Goal: Transaction & Acquisition: Purchase product/service

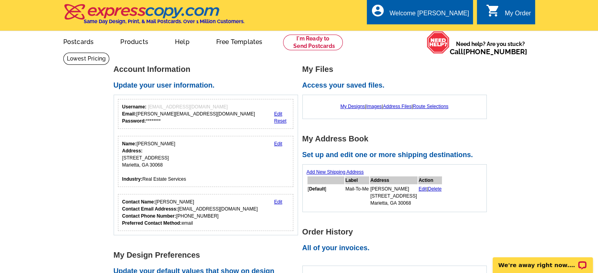
click at [335, 173] on link "Add New Shipping Address" at bounding box center [335, 173] width 57 height 6
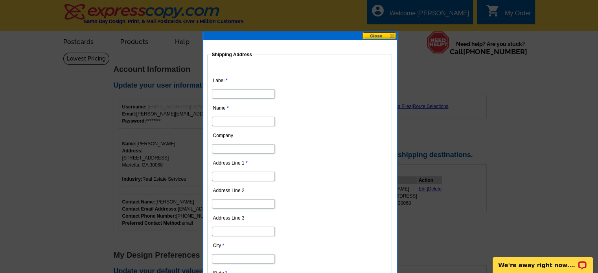
click at [374, 36] on button at bounding box center [379, 35] width 35 height 7
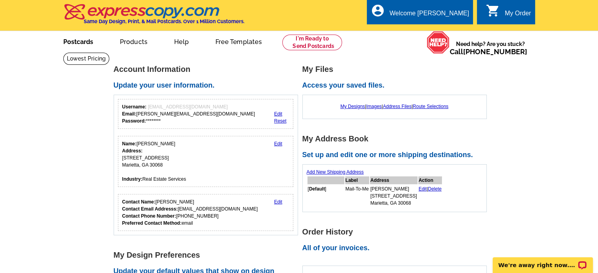
click at [68, 38] on link "Postcards" at bounding box center [78, 41] width 55 height 18
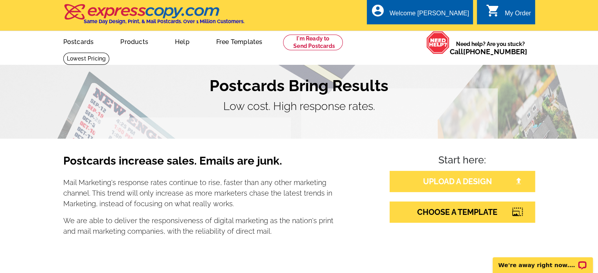
click at [459, 186] on link "UPLOAD A DESIGN" at bounding box center [463, 181] width 146 height 21
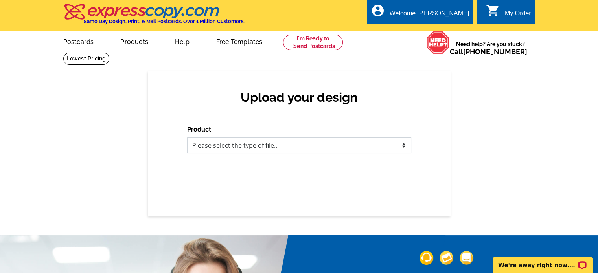
click at [332, 146] on select "Please select the type of file... Postcards Business Cards Letters and flyers G…" at bounding box center [299, 146] width 224 height 16
select select "1"
click at [187, 138] on select "Please select the type of file... Postcards Business Cards Letters and flyers G…" at bounding box center [299, 146] width 224 height 16
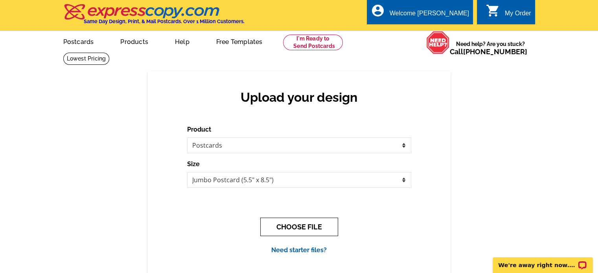
click at [301, 229] on button "CHOOSE FILE" at bounding box center [299, 227] width 78 height 18
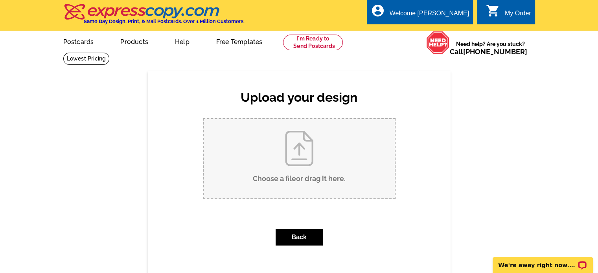
click at [303, 158] on input "Choose a file or drag it here ." at bounding box center [299, 158] width 191 height 79
click at [281, 159] on input "Choose a file or drag it here ." at bounding box center [299, 158] width 191 height 79
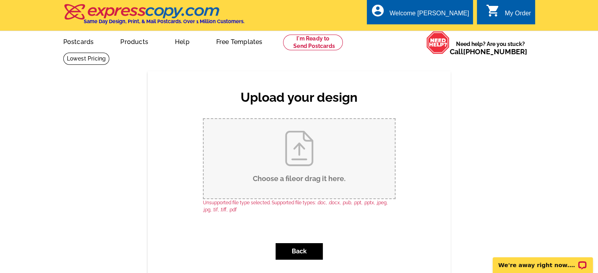
click at [294, 157] on input "Choose a file or drag it here ." at bounding box center [299, 158] width 191 height 79
type input "C:\fakepath\PostcardRecommendation.pdf"
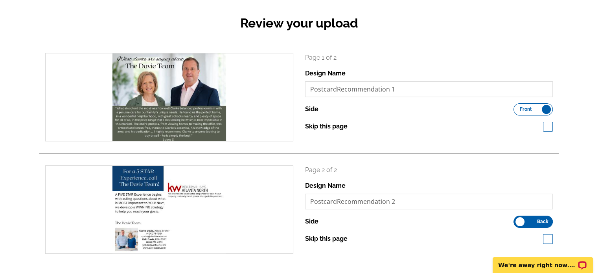
scroll to position [115, 0]
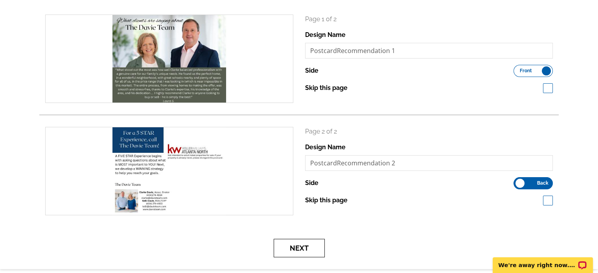
click at [301, 245] on button "Next" at bounding box center [299, 248] width 51 height 18
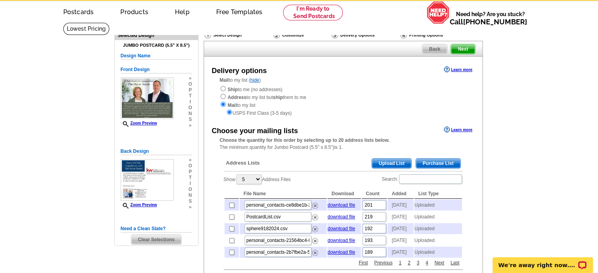
scroll to position [31, 0]
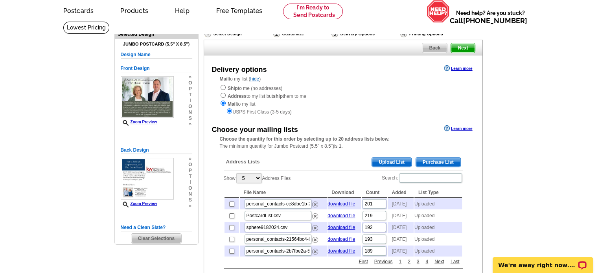
click at [396, 162] on span "Upload List" at bounding box center [391, 162] width 39 height 9
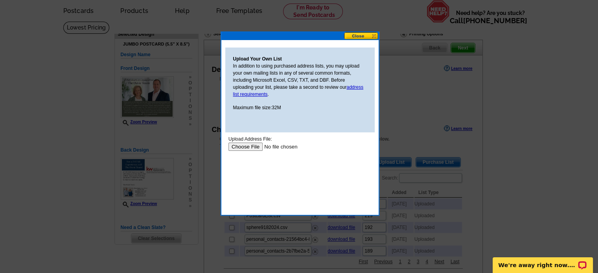
scroll to position [0, 0]
click at [240, 147] on input "file" at bounding box center [278, 147] width 100 height 8
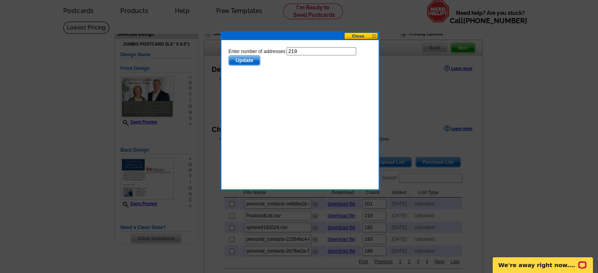
click at [251, 57] on span "Update" at bounding box center [244, 60] width 31 height 9
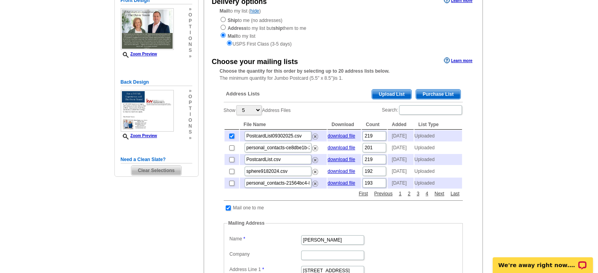
scroll to position [101, 0]
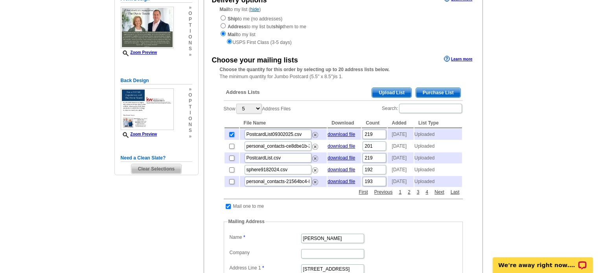
click at [444, 95] on span "Purchase List" at bounding box center [438, 92] width 44 height 9
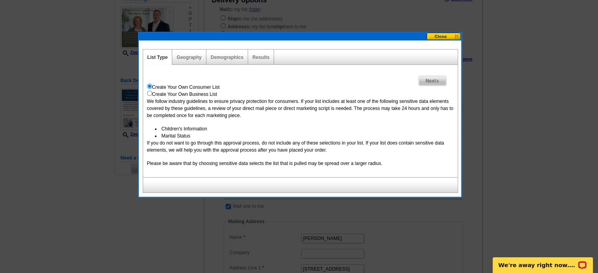
click at [443, 35] on button at bounding box center [444, 36] width 35 height 7
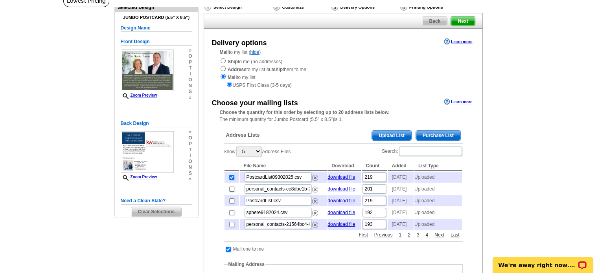
scroll to position [52, 0]
